Goal: Task Accomplishment & Management: Use online tool/utility

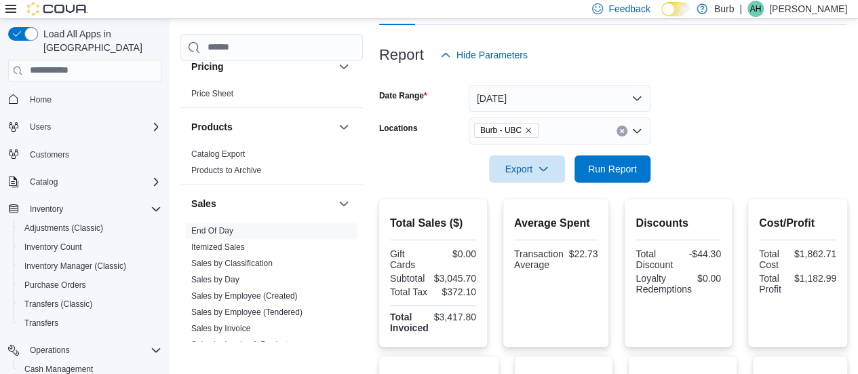
scroll to position [62, 0]
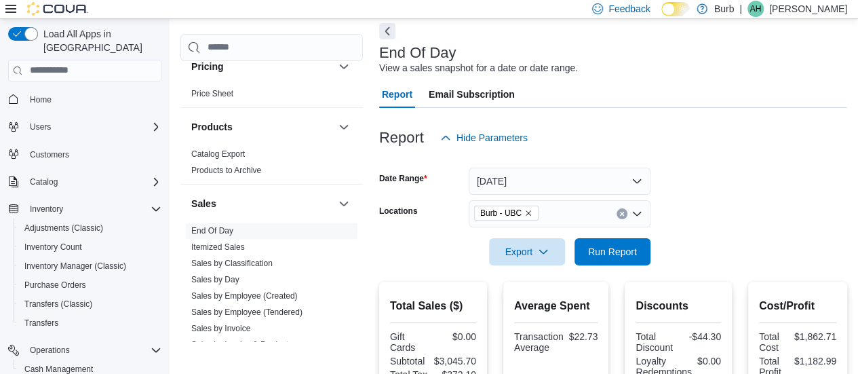
click at [528, 212] on icon "Remove Burb - UBC from selection in this group" at bounding box center [528, 213] width 8 height 8
click at [675, 237] on div at bounding box center [613, 232] width 468 height 11
click at [564, 246] on button "Export" at bounding box center [527, 250] width 76 height 27
click at [615, 245] on span "Run Report" at bounding box center [612, 251] width 49 height 14
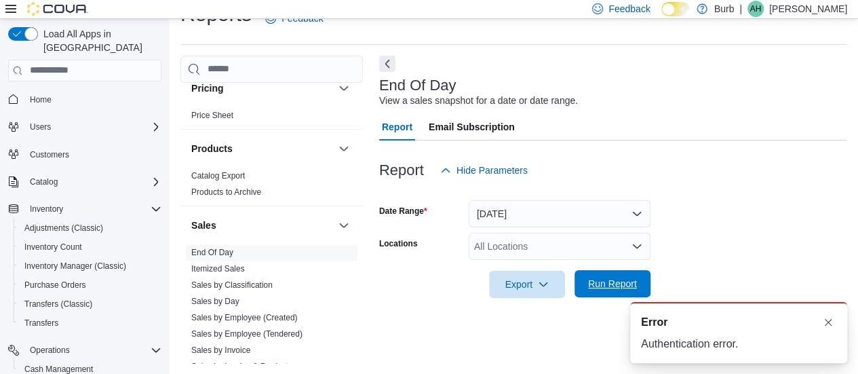
scroll to position [1, 0]
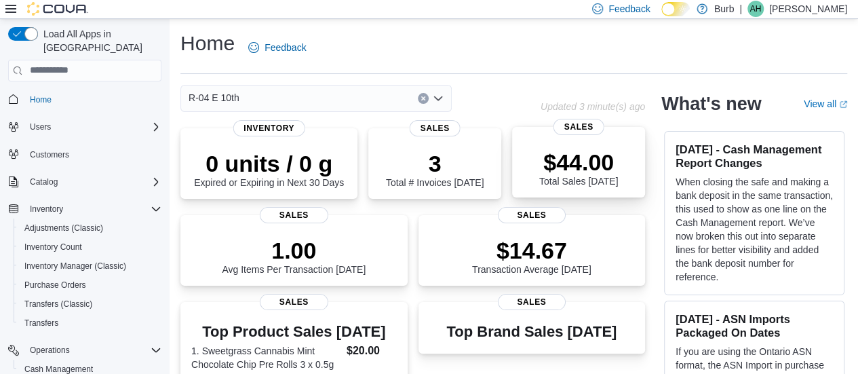
click at [543, 152] on div "$44.00 Total Sales Today" at bounding box center [578, 164] width 111 height 43
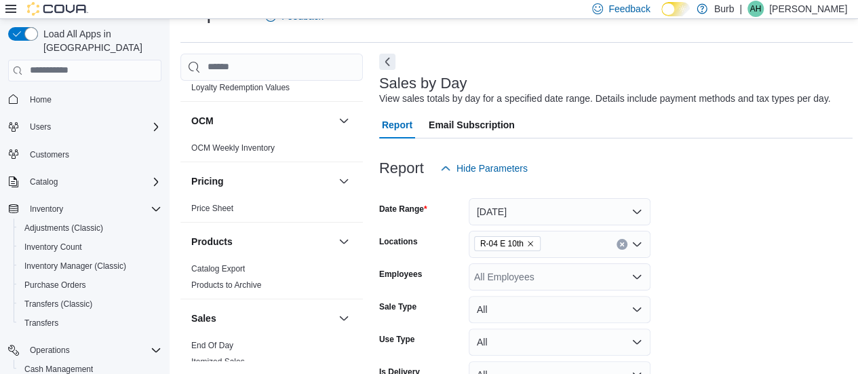
scroll to position [717, 0]
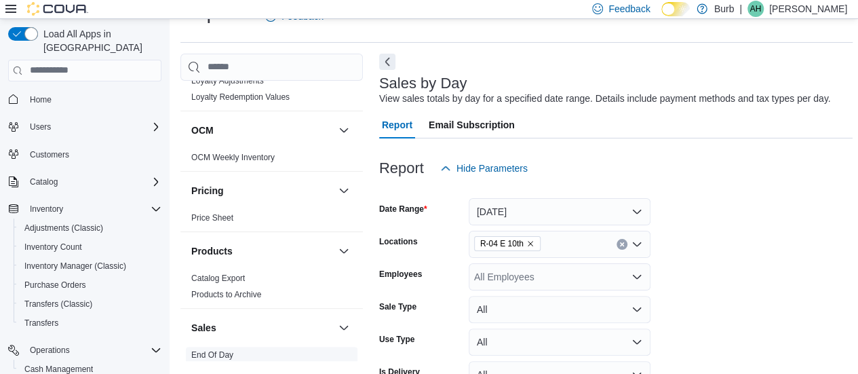
click at [221, 350] on link "End Of Day" at bounding box center [212, 354] width 42 height 9
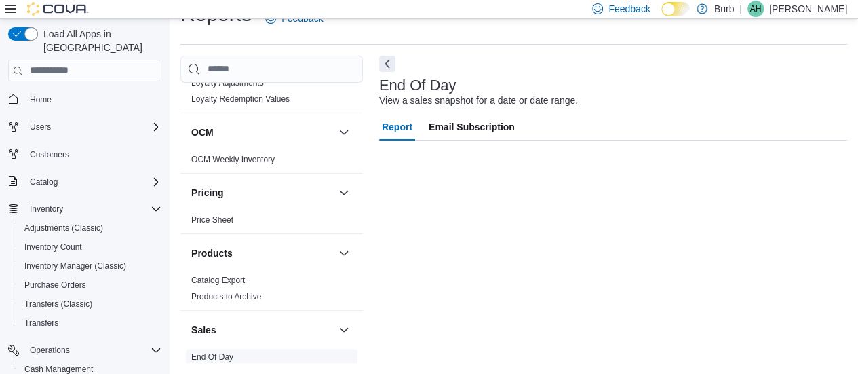
scroll to position [28, 0]
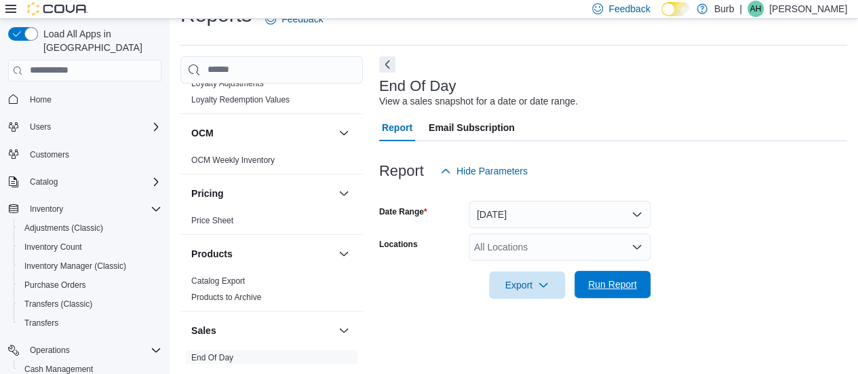
click at [640, 284] on span "Run Report" at bounding box center [613, 284] width 60 height 27
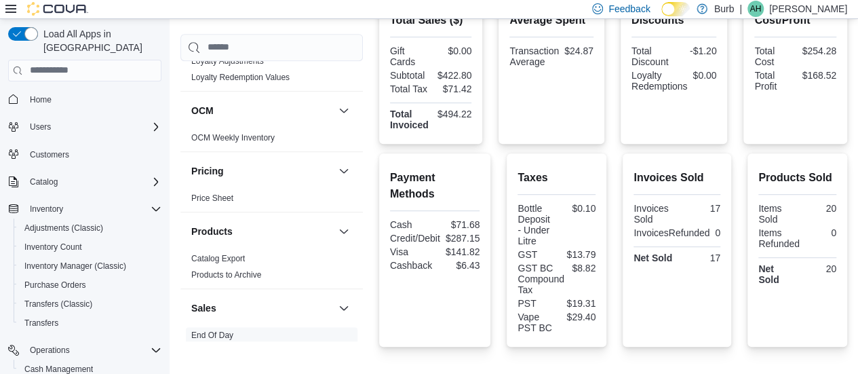
scroll to position [259, 0]
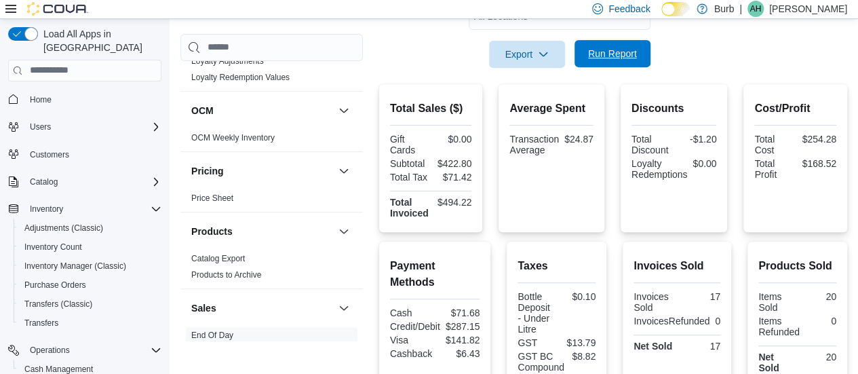
click at [629, 51] on span "Run Report" at bounding box center [612, 54] width 49 height 14
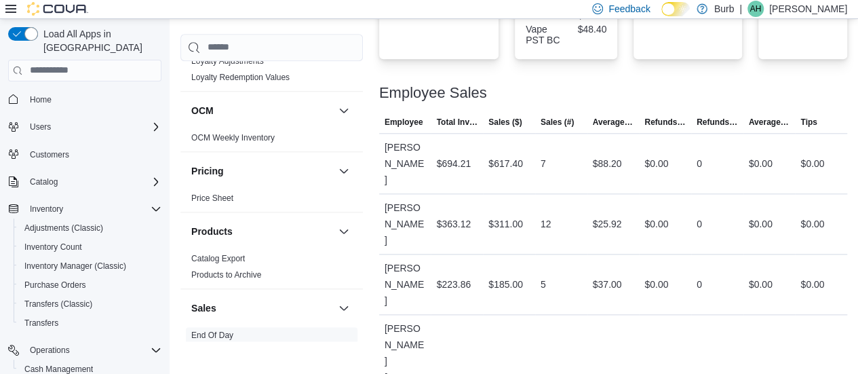
scroll to position [656, 0]
